Goal: Answer question/provide support

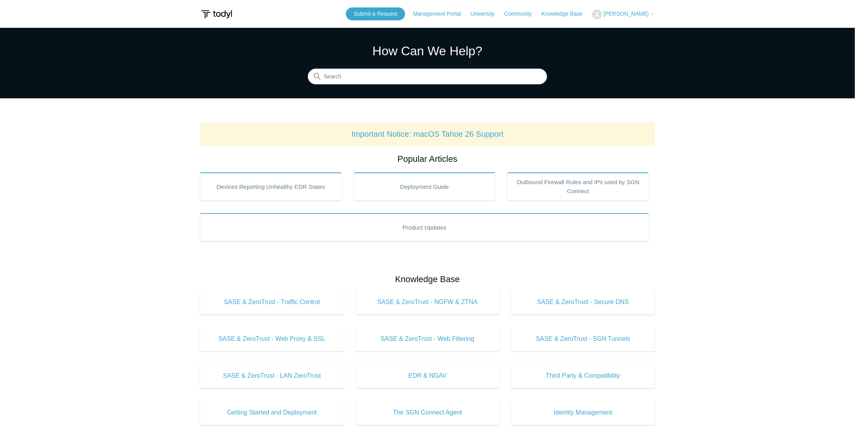
click at [627, 17] on button "[PERSON_NAME]" at bounding box center [623, 14] width 63 height 10
click at [626, 30] on link "My Support Requests" at bounding box center [630, 31] width 76 height 14
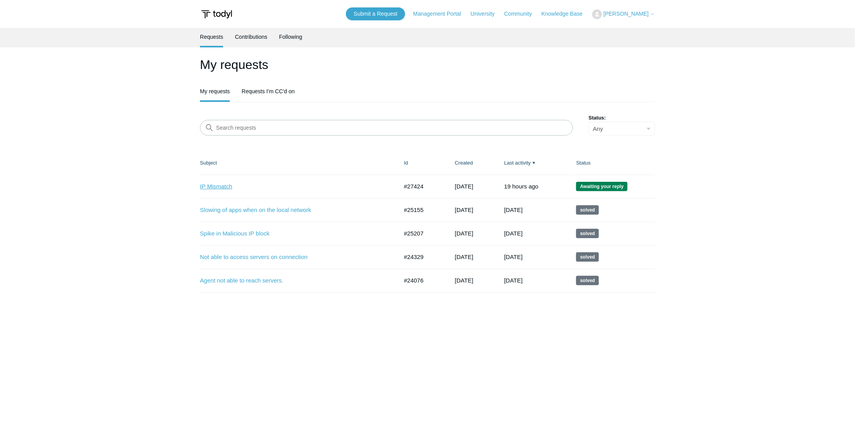
click at [218, 184] on link "IP Mismatch" at bounding box center [293, 186] width 186 height 9
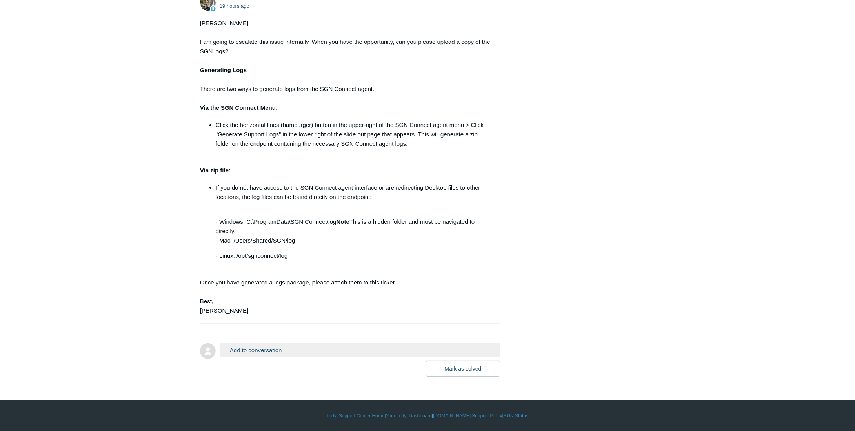
scroll to position [1401, 0]
click at [268, 350] on button "Add to conversation" at bounding box center [360, 350] width 281 height 14
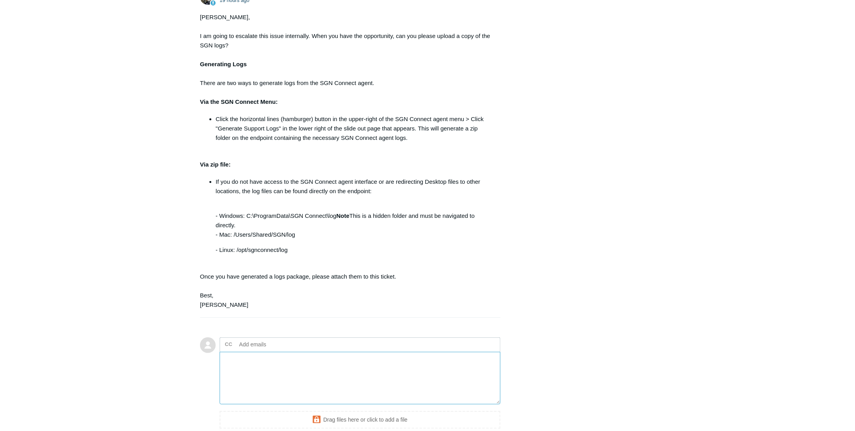
click at [282, 380] on textarea "Add your reply" at bounding box center [360, 378] width 281 height 53
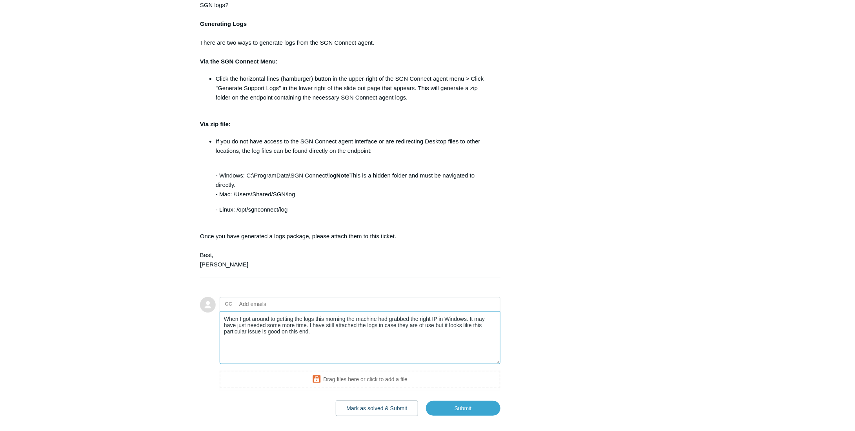
scroll to position [1487, 0]
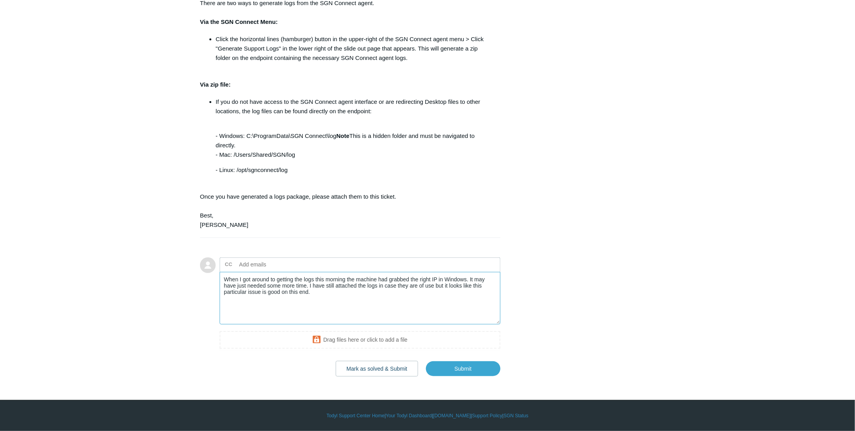
type textarea "When I got around to getting the logs this morning the machine had grabbed the …"
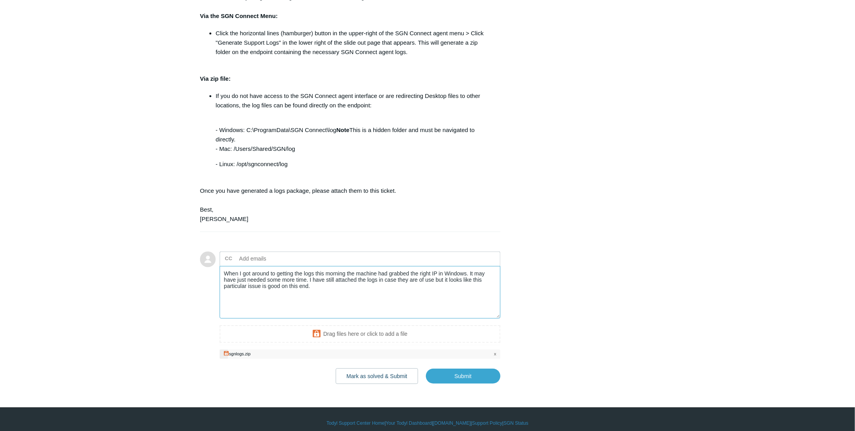
click at [407, 311] on textarea "When I got around to getting the logs this morning the machine had grabbed the …" at bounding box center [360, 292] width 281 height 53
click at [388, 382] on button "Mark as solved & Submit" at bounding box center [377, 377] width 83 height 16
